Goal: Find specific page/section: Find specific page/section

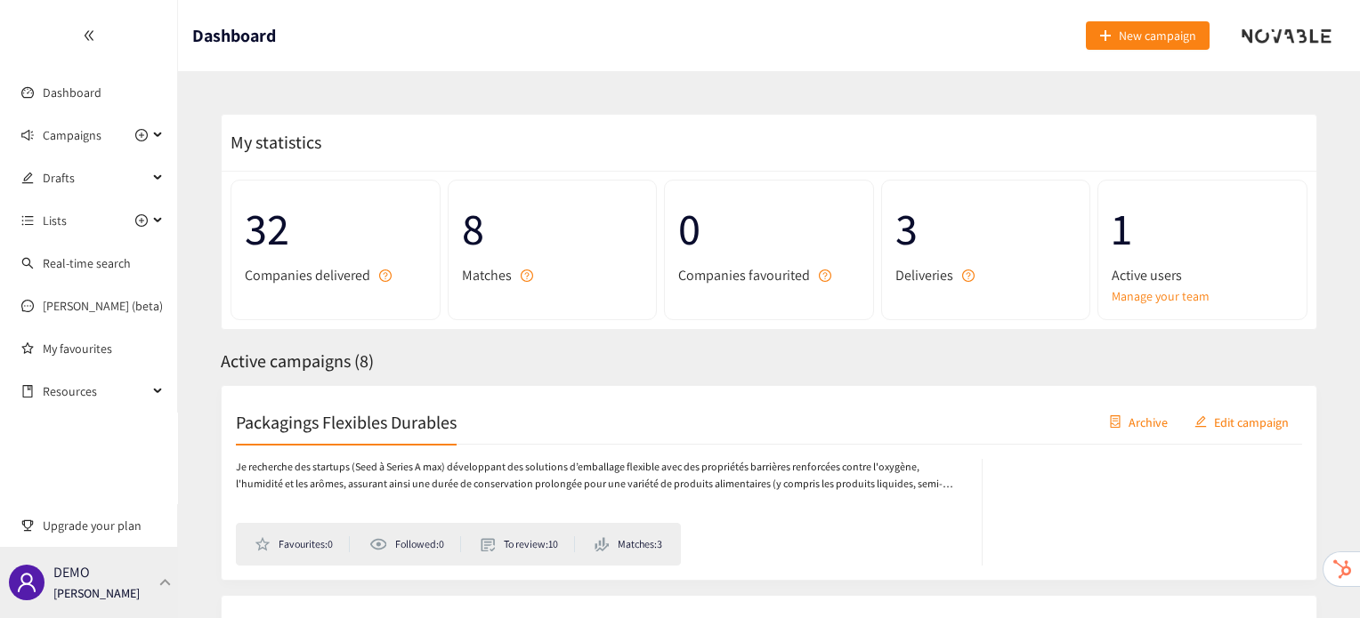
click at [107, 580] on div "DEMO [PERSON_NAME]" at bounding box center [96, 582] width 86 height 27
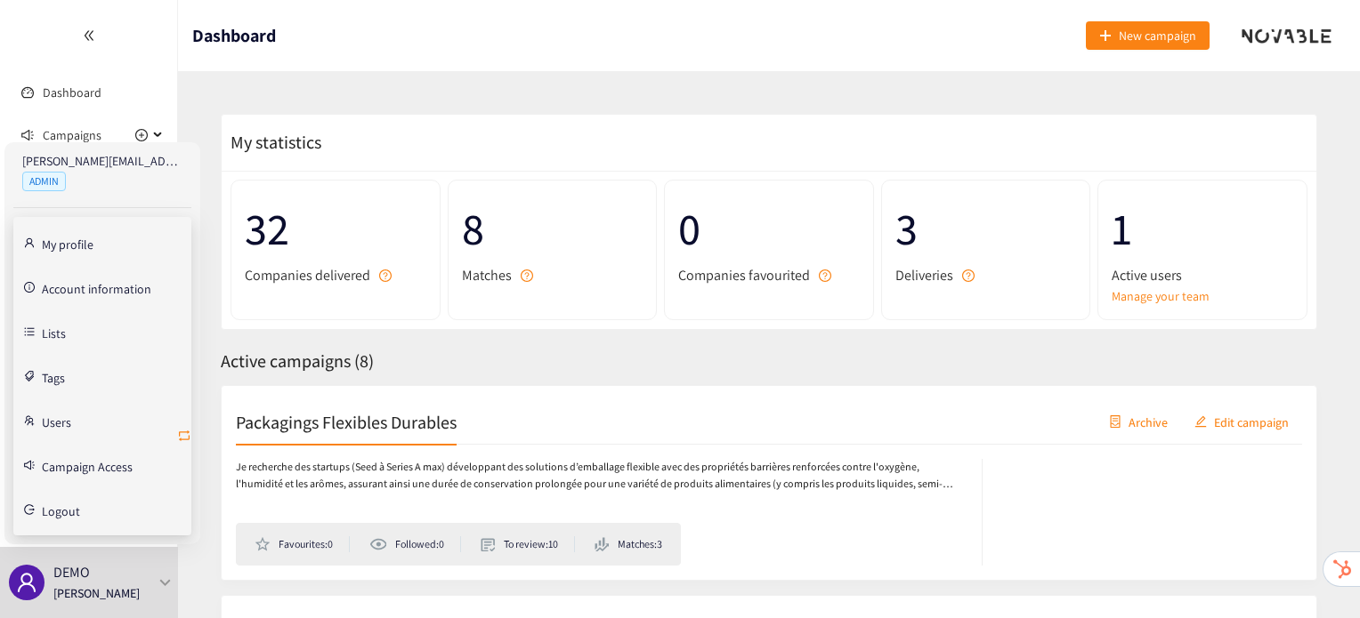
click at [182, 429] on icon "retweet" at bounding box center [184, 436] width 14 height 14
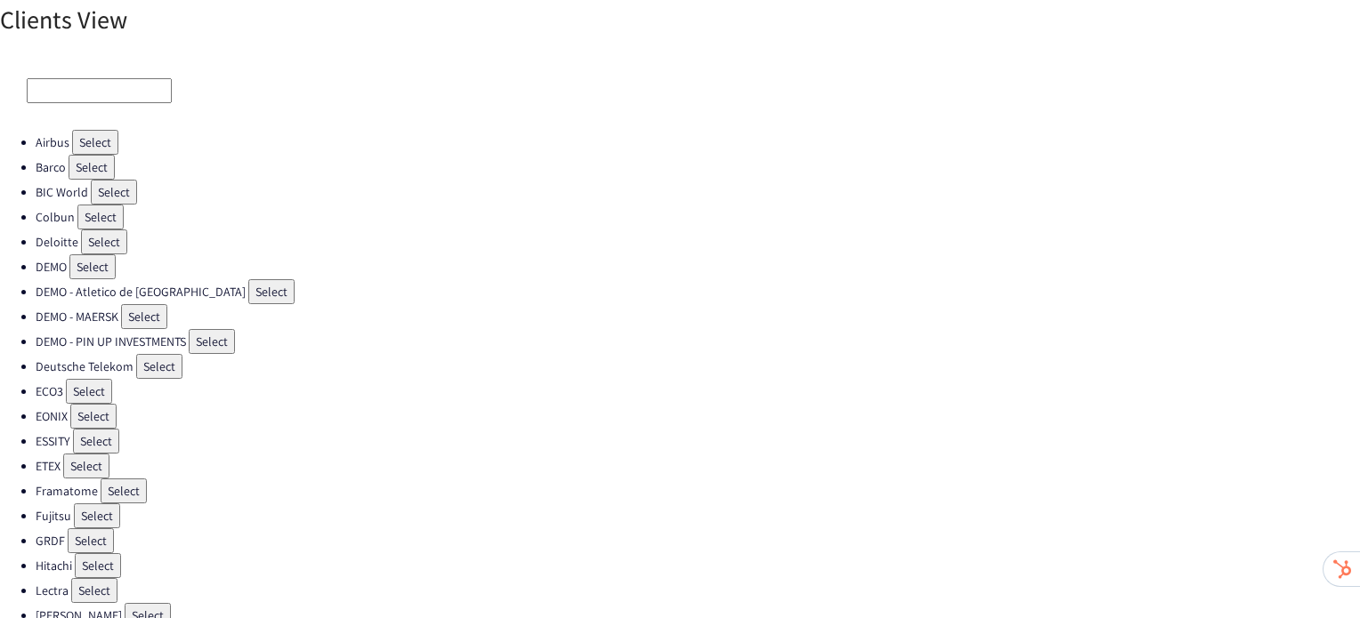
click at [110, 75] on div at bounding box center [680, 91] width 1360 height 78
click at [110, 85] on input at bounding box center [99, 90] width 145 height 25
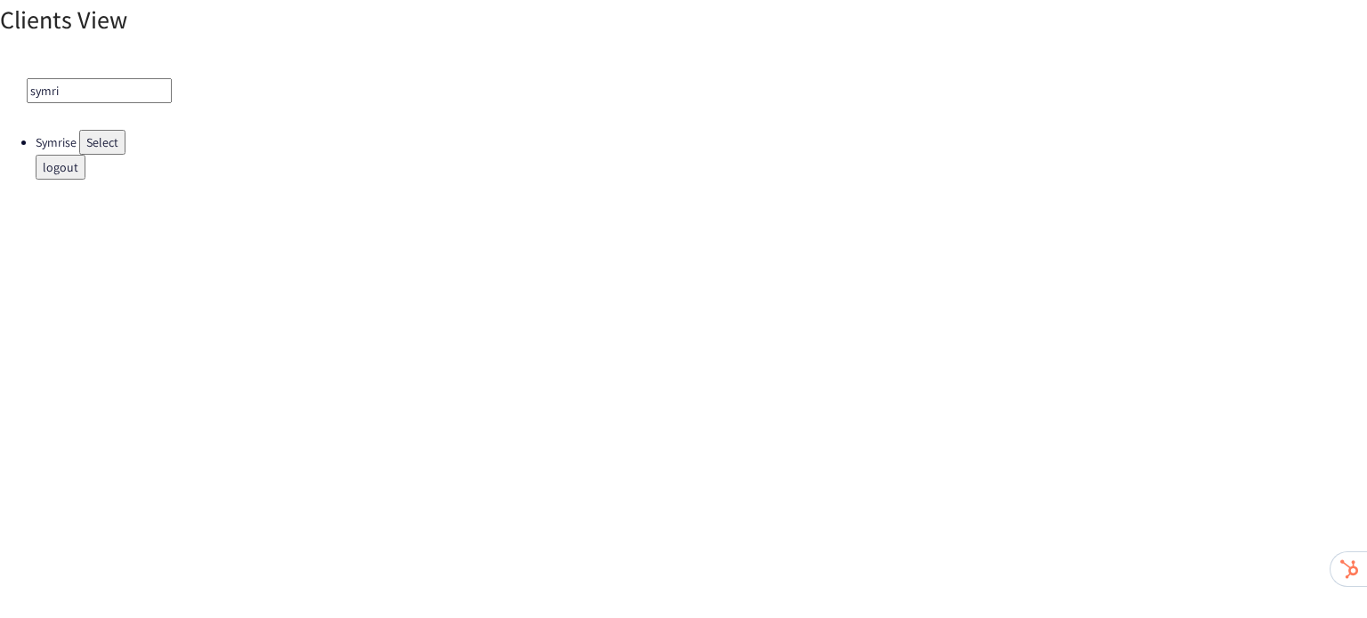
type input "symri"
click at [105, 141] on button "Select" at bounding box center [102, 142] width 46 height 25
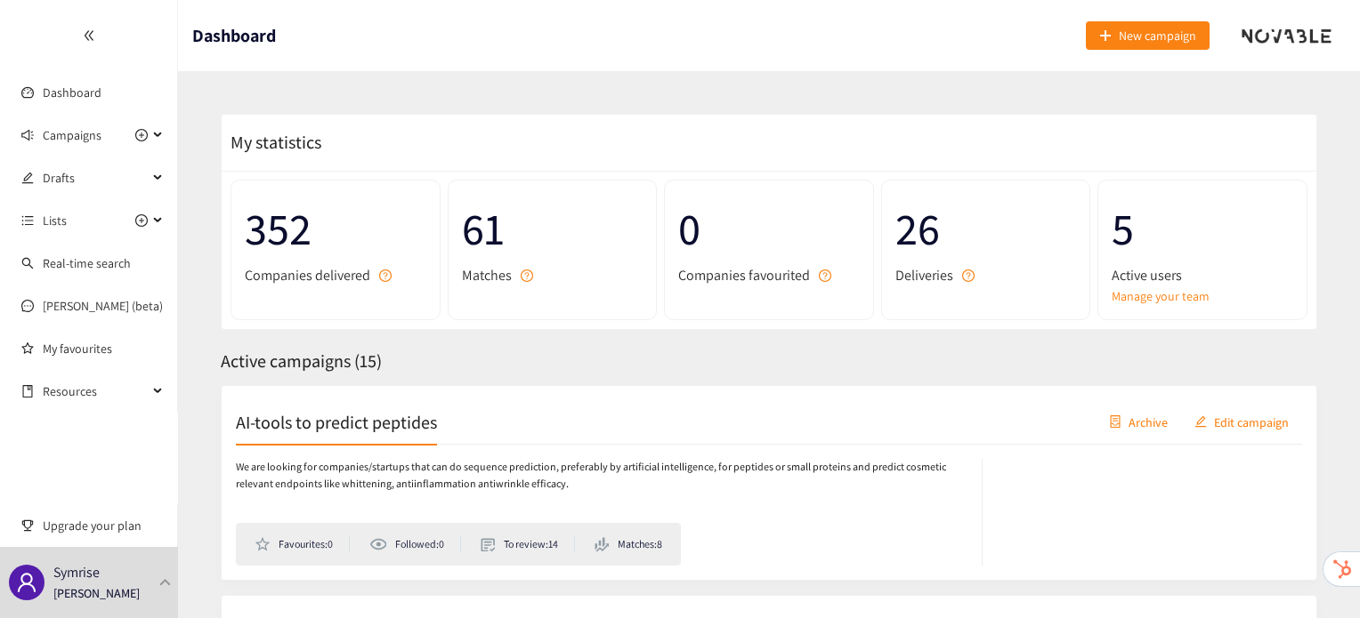
click at [392, 430] on h2 "AI-tools to predict peptides" at bounding box center [336, 421] width 201 height 25
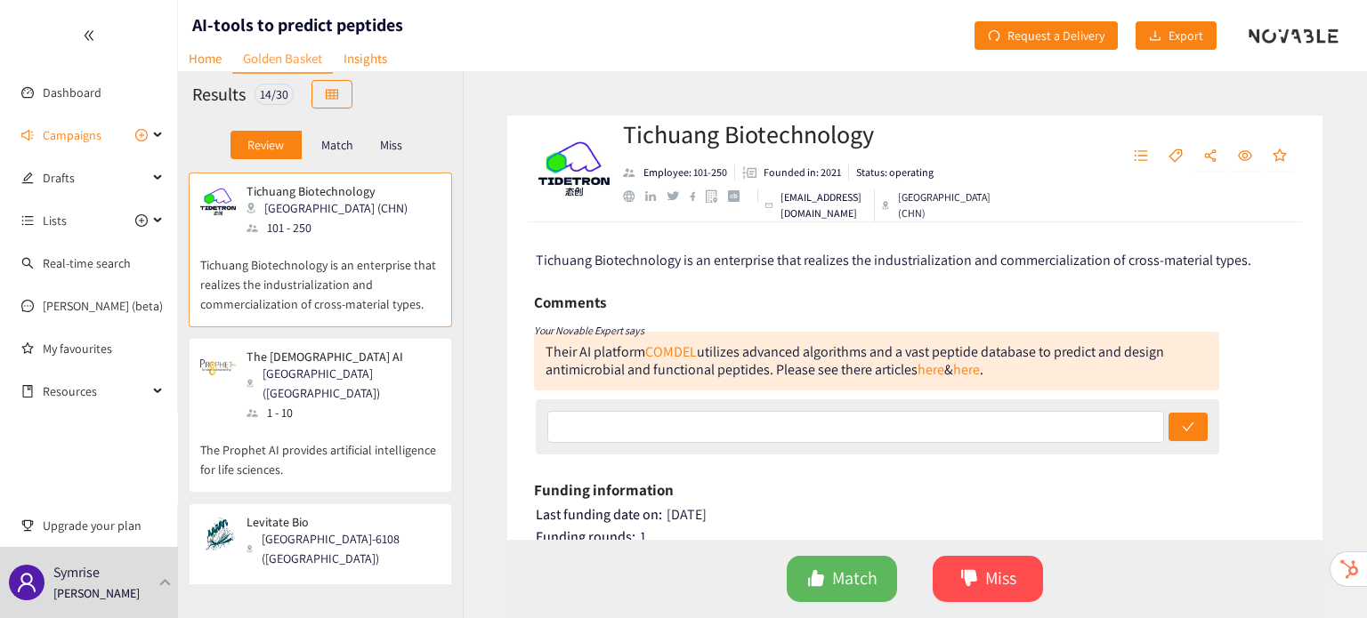
drag, startPoint x: 392, startPoint y: 429, endPoint x: 294, endPoint y: 434, distance: 98.0
click at [294, 434] on p "The Prophet AI provides artificial intelligence for life sciences." at bounding box center [320, 451] width 240 height 57
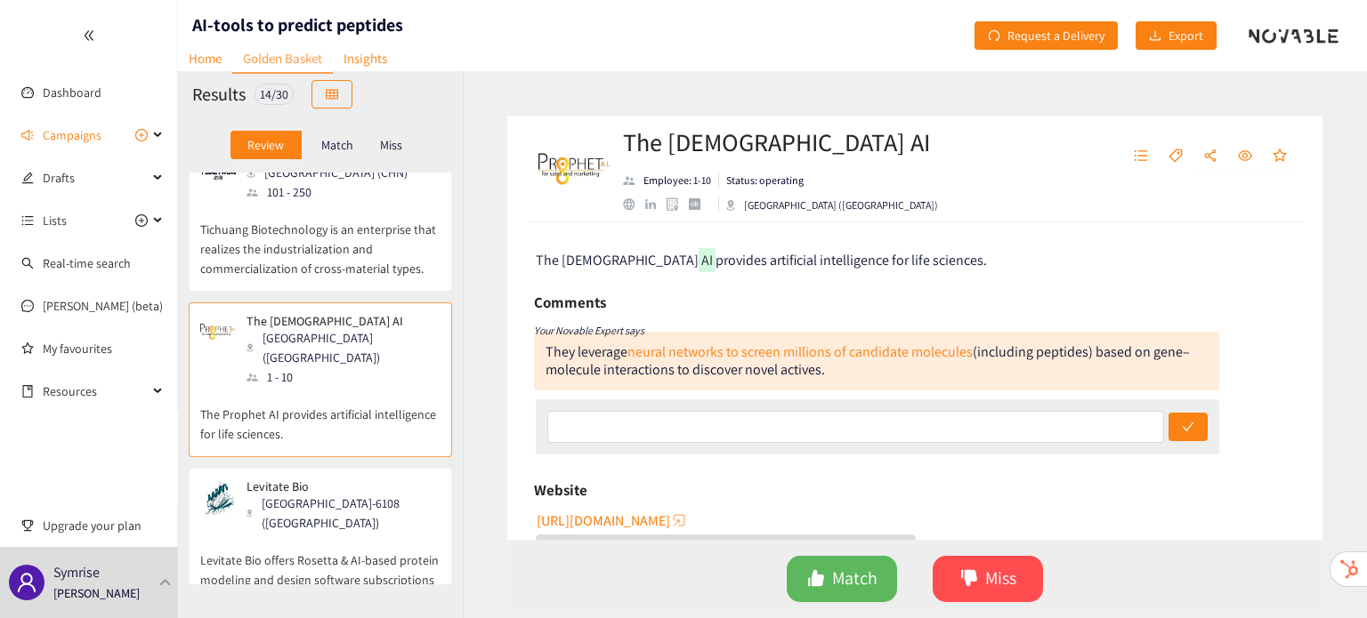
scroll to position [93, 0]
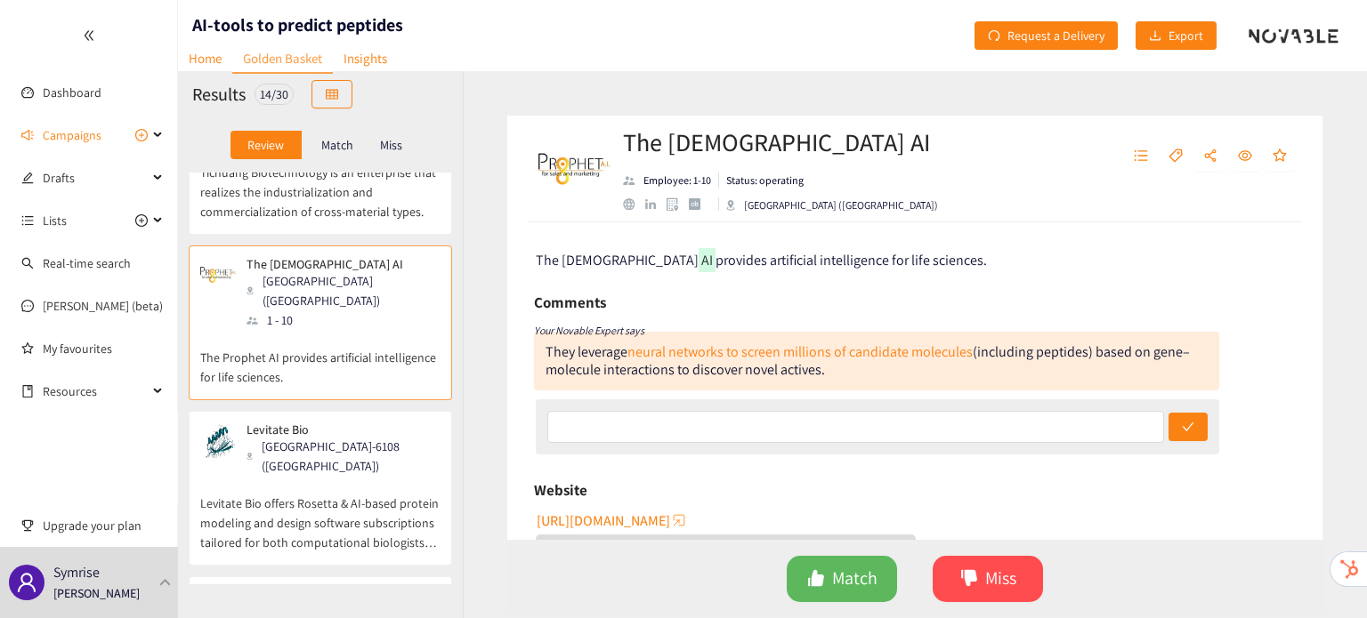
click at [326, 476] on p "Levitate Bio offers Rosetta & AI-based protein modeling and design software sub…" at bounding box center [320, 514] width 240 height 77
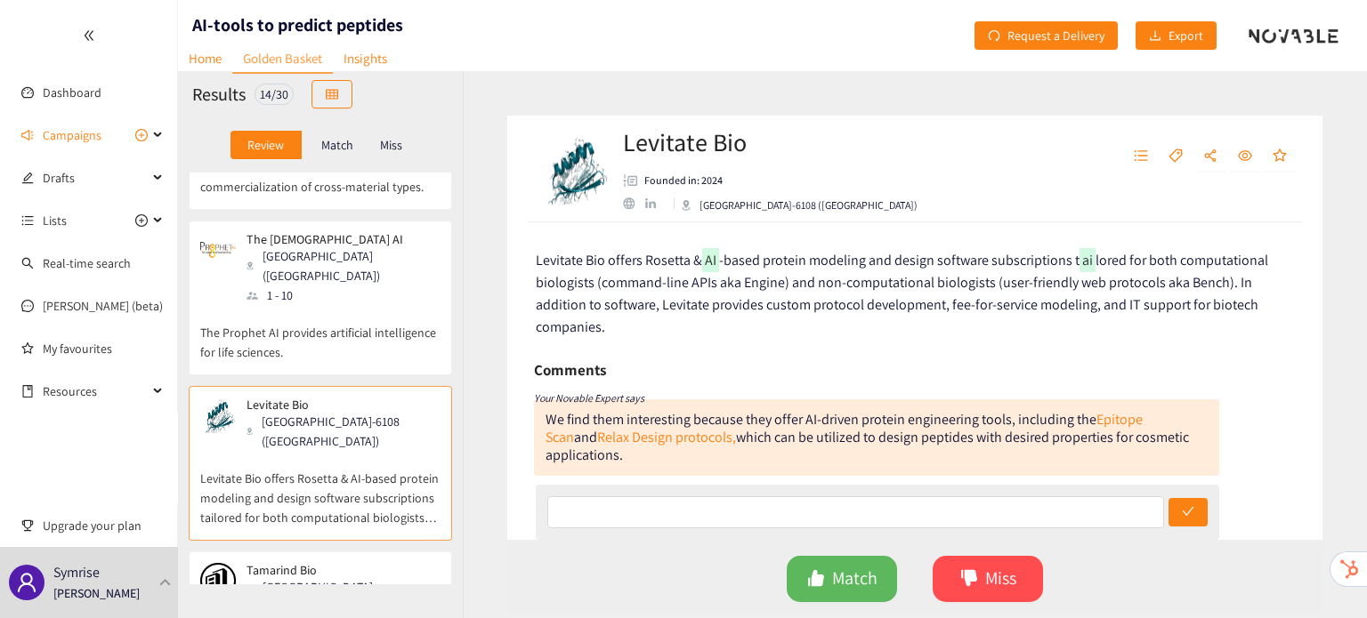
scroll to position [117, 0]
click at [327, 563] on p "Tamarind Bio" at bounding box center [337, 570] width 182 height 14
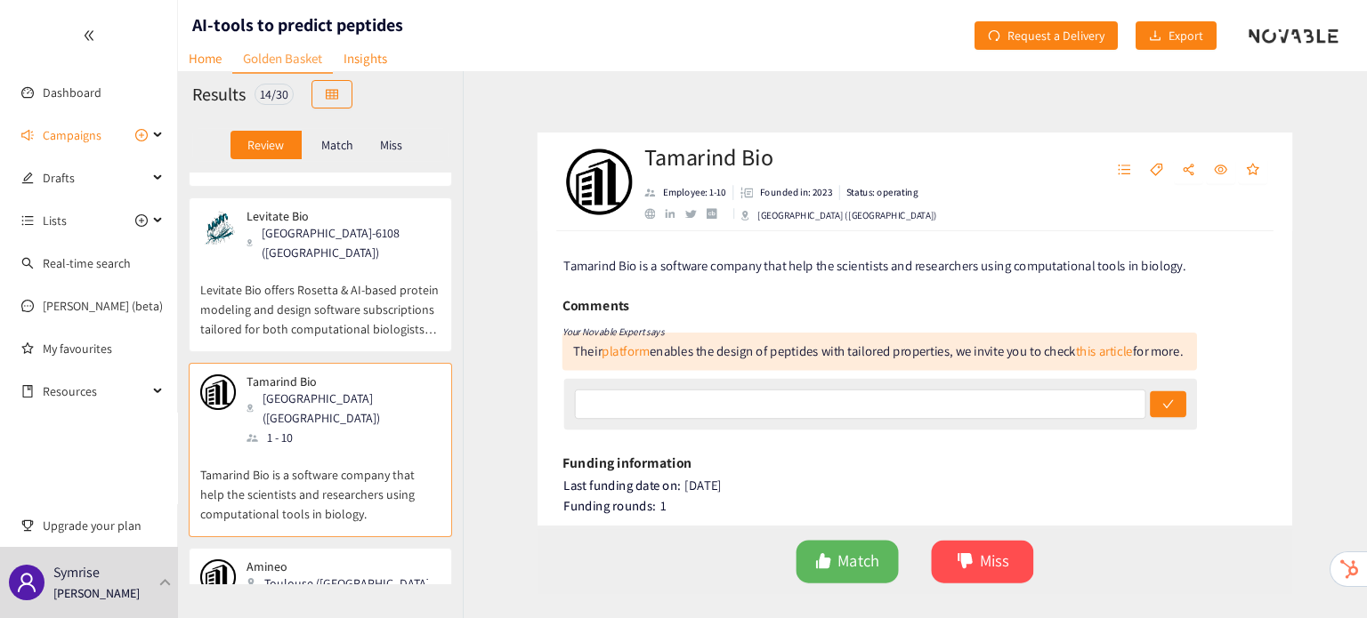
click at [327, 574] on div "Toulouse ([GEOGRAPHIC_DATA])" at bounding box center [342, 584] width 192 height 20
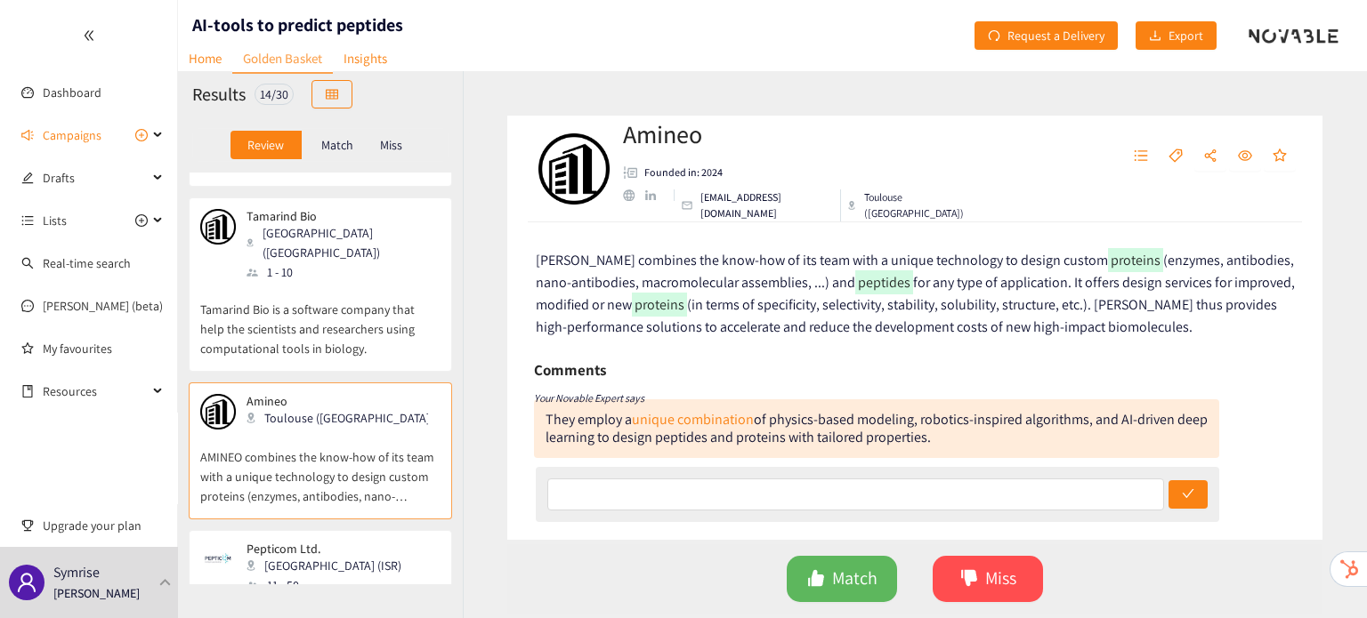
click at [327, 576] on div "11 - 50" at bounding box center [328, 586] width 165 height 20
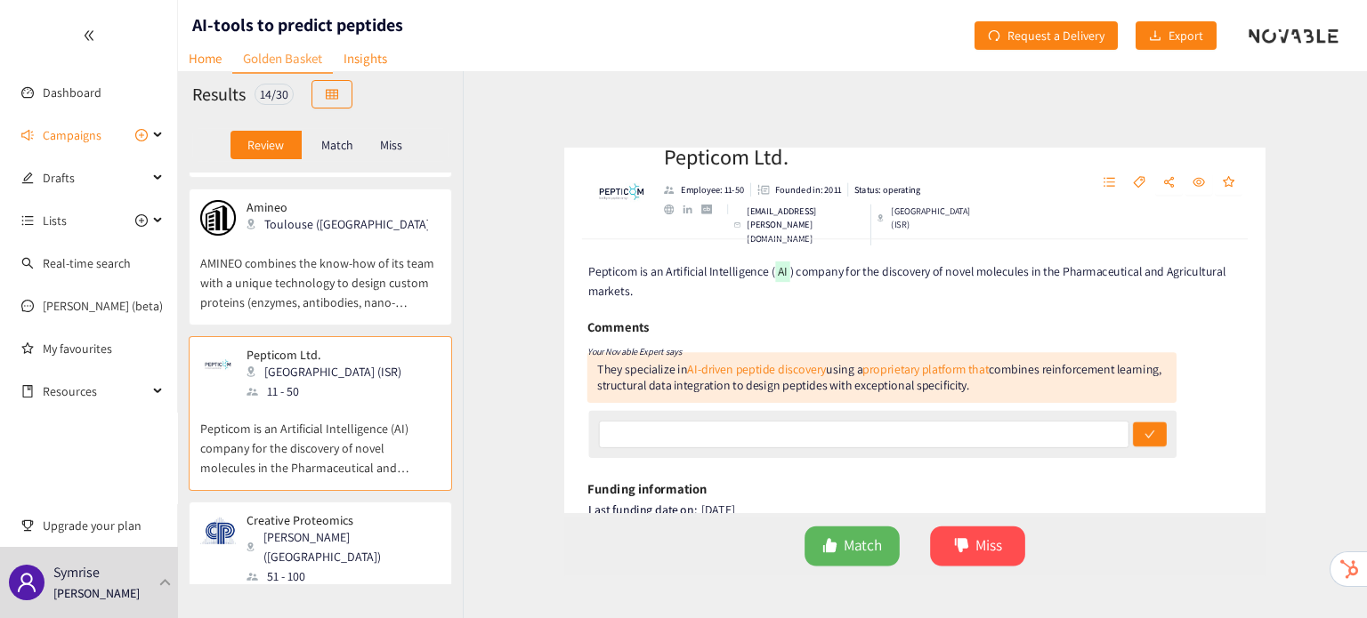
click at [327, 586] on p "Creative Proteomics is an integrated CRO company that provides a full range of …" at bounding box center [320, 624] width 240 height 77
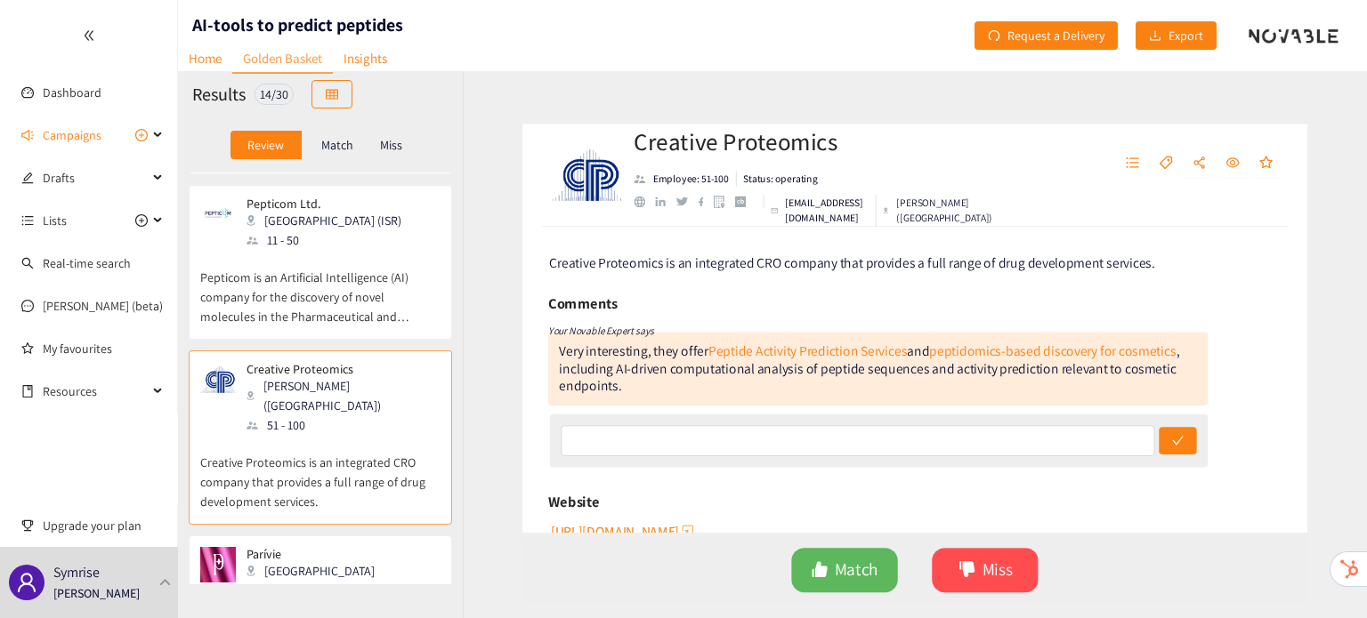
click at [327, 583] on p "Founded by [PERSON_NAME], Parívie is redefining what modern luxury skincare loo…" at bounding box center [320, 621] width 240 height 77
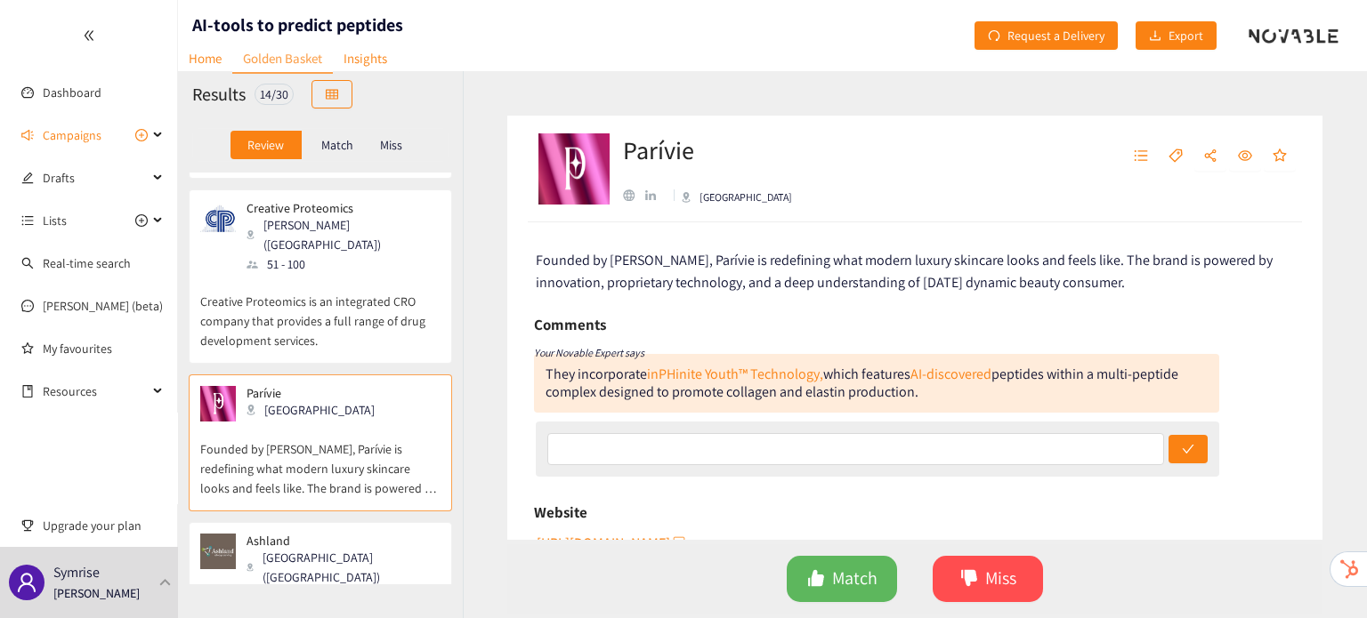
scroll to position [1016, 0]
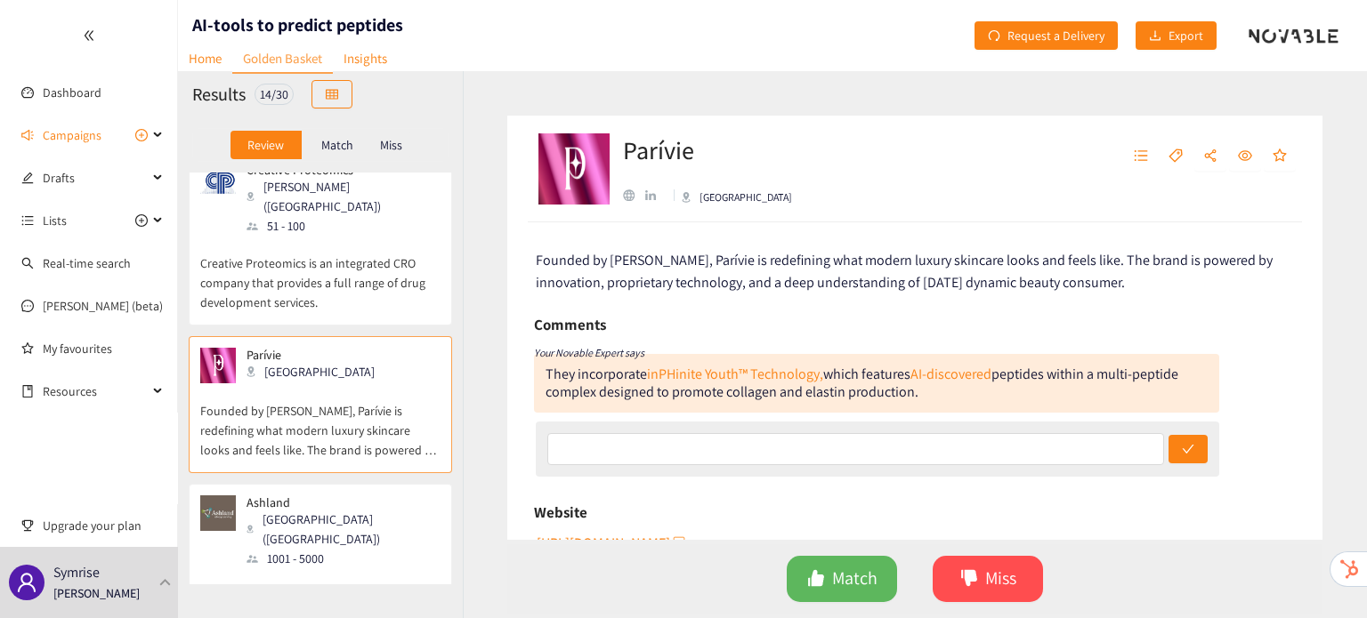
click at [327, 569] on p "Ashland provides specialty chemical solutions to customers ranging from consume…" at bounding box center [320, 607] width 240 height 77
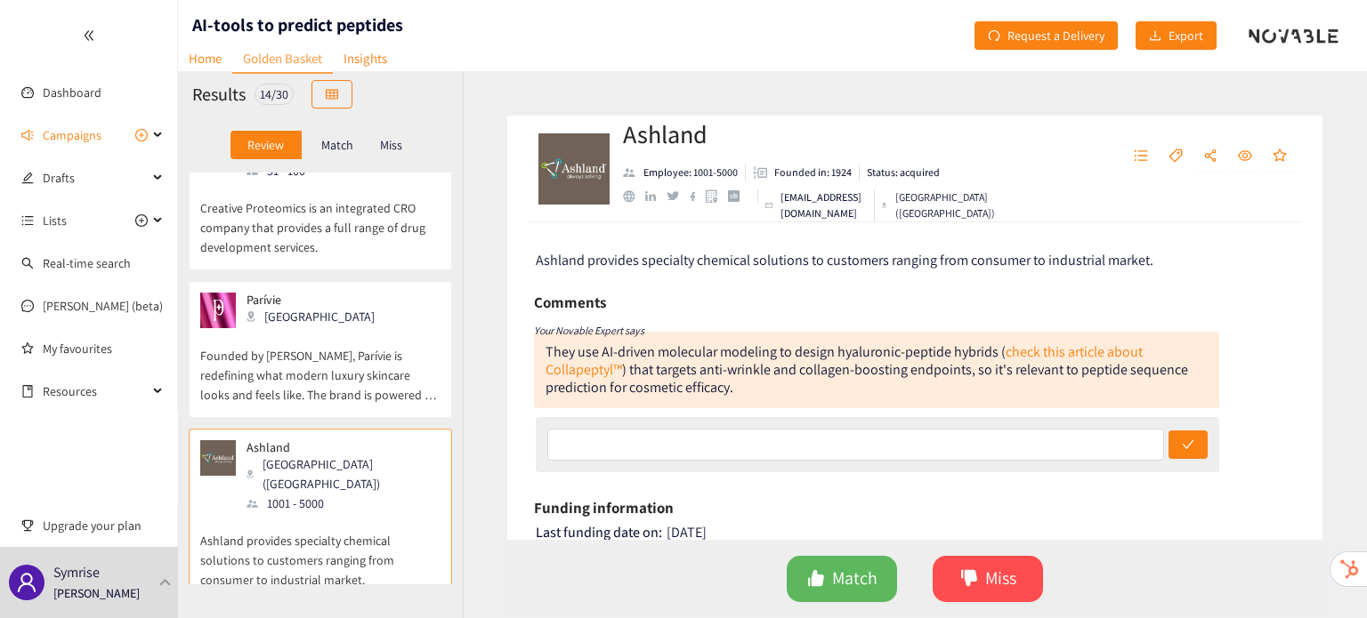
scroll to position [1084, 0]
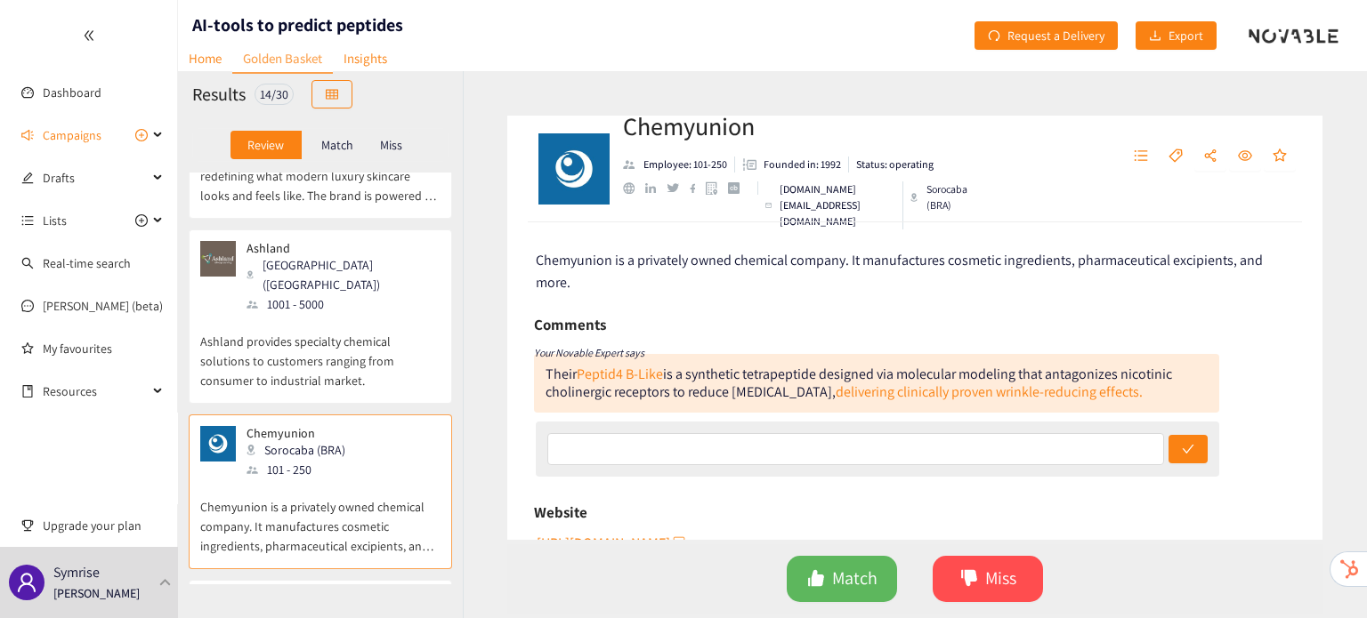
scroll to position [1271, 0]
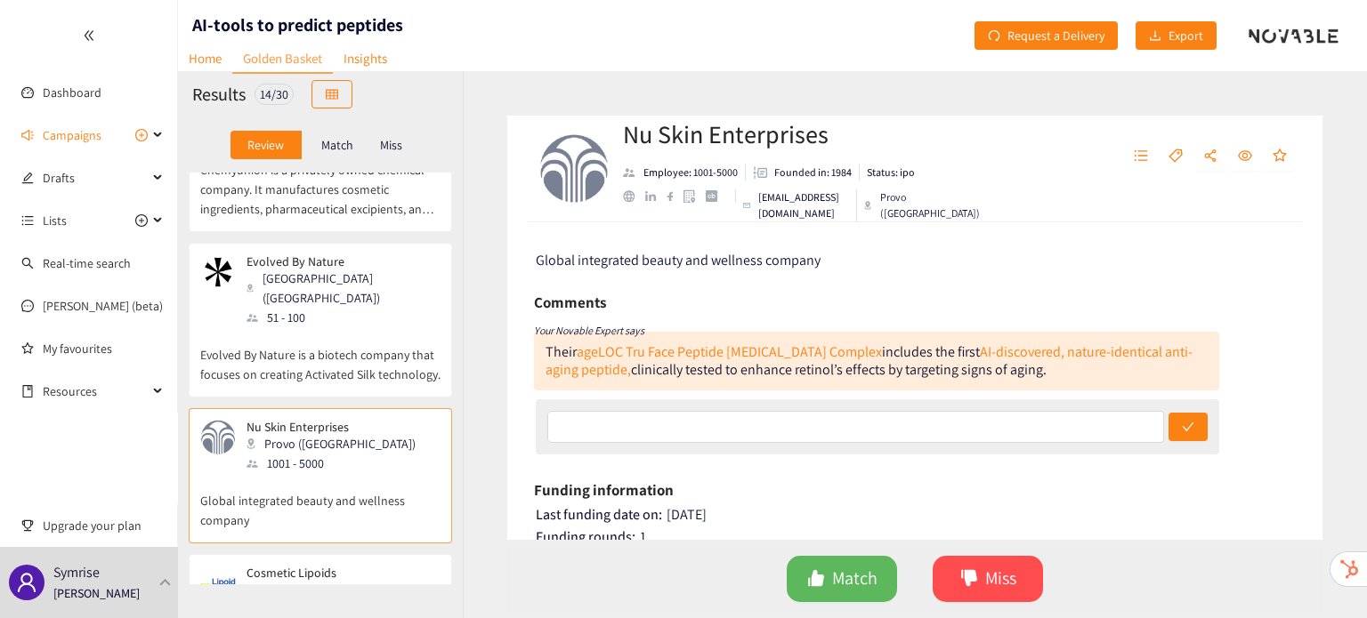
scroll to position [1609, 0]
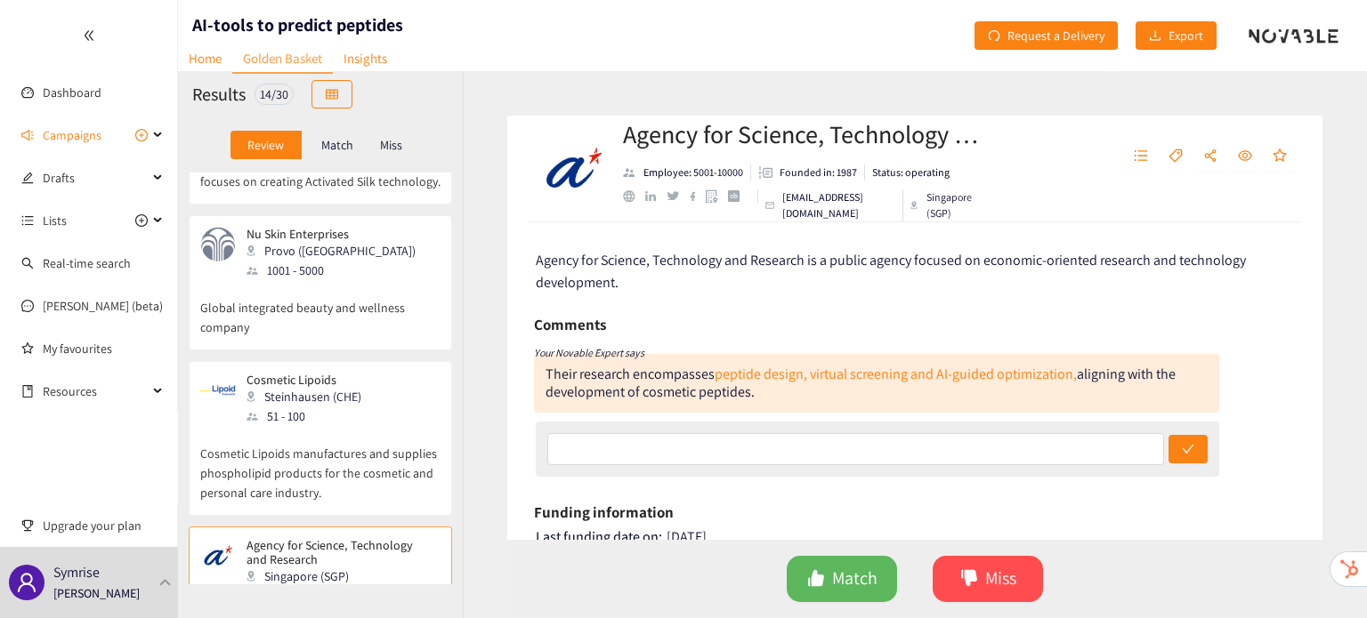
scroll to position [1821, 0]
